Goal: Transaction & Acquisition: Purchase product/service

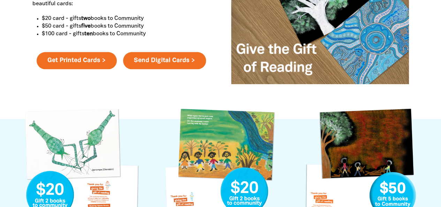
scroll to position [367, 0]
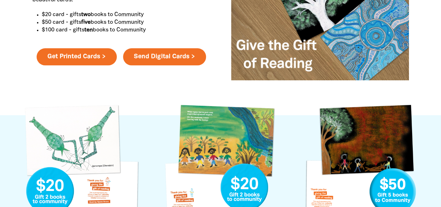
click at [424, 29] on div "Our Give the Gift of Reading cards feature stunning artworks from budding illus…" at bounding box center [221, 1] width 419 height 227
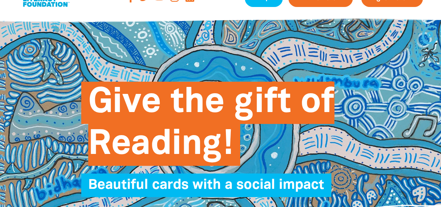
scroll to position [175, 0]
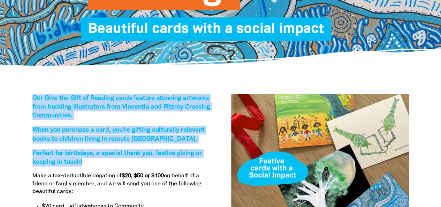
drag, startPoint x: 31, startPoint y: 98, endPoint x: 88, endPoint y: 162, distance: 85.2
click at [88, 162] on div "Our Give the Gift of Reading cards feature stunning artworks from budding illus…" at bounding box center [121, 193] width 199 height 199
copy div "Our Give the Gift of Reading cards feature stunning artworks from budding illus…"
click at [88, 162] on h5 "Perfect for birthdays, a special thank you, festive giving or keeping in touch!﻿" at bounding box center [121, 157] width 178 height 17
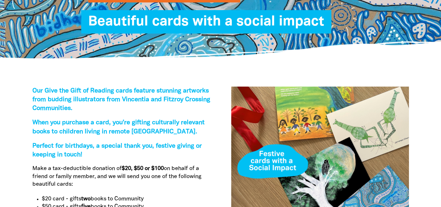
scroll to position [183, 0]
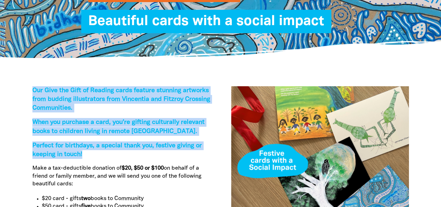
drag, startPoint x: 29, startPoint y: 88, endPoint x: 112, endPoint y: 155, distance: 106.8
click at [112, 155] on div "Our Give the Gift of Reading cards feature stunning artworks from budding illus…" at bounding box center [121, 185] width 199 height 199
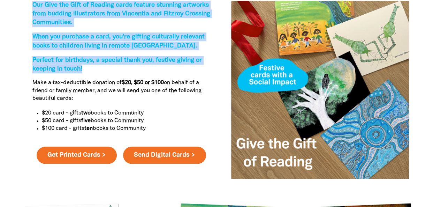
scroll to position [267, 0]
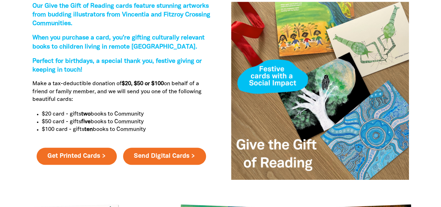
click at [153, 127] on p "$100 card - gifts ten books to Community﻿" at bounding box center [126, 130] width 168 height 8
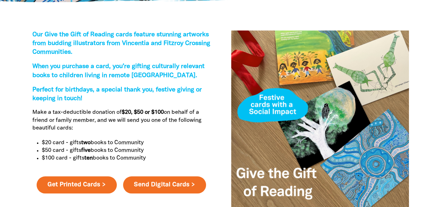
scroll to position [236, 0]
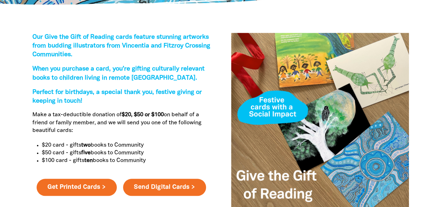
drag, startPoint x: 152, startPoint y: 163, endPoint x: 29, endPoint y: 39, distance: 174.4
click at [29, 39] on div "Our Give the Gift of Reading cards feature stunning artworks from budding illus…" at bounding box center [121, 132] width 199 height 199
copy div "Our Give the Gift of Reading cards feature stunning artworks from budding illus…"
click at [83, 57] on span "Our Give the Gift of Reading cards feature stunning artworks from budding illus…" at bounding box center [121, 45] width 178 height 23
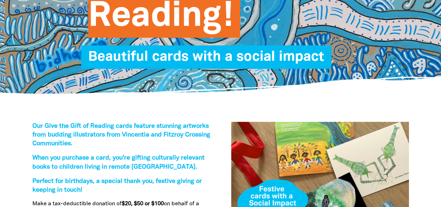
scroll to position [150, 0]
